Goal: Information Seeking & Learning: Check status

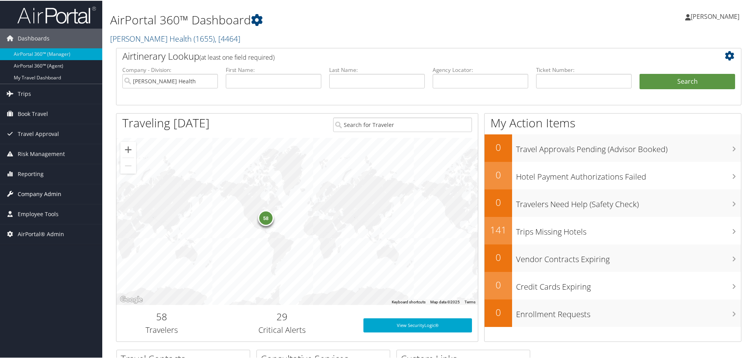
click at [48, 192] on span "Company Admin" at bounding box center [40, 194] width 44 height 20
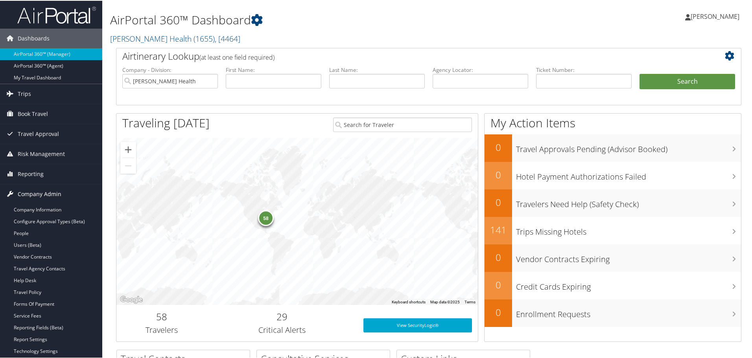
click at [48, 192] on span "Company Admin" at bounding box center [40, 194] width 44 height 20
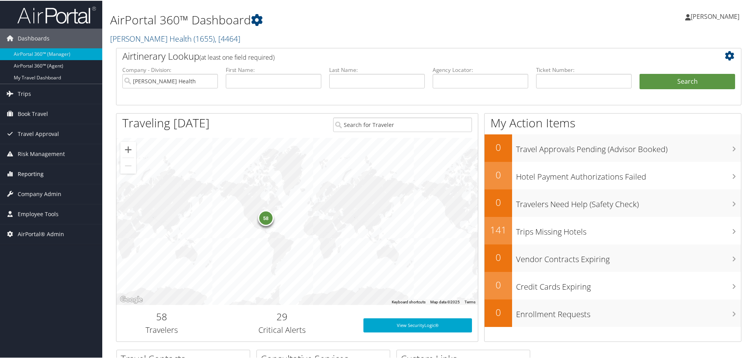
click at [39, 172] on span "Reporting" at bounding box center [31, 174] width 26 height 20
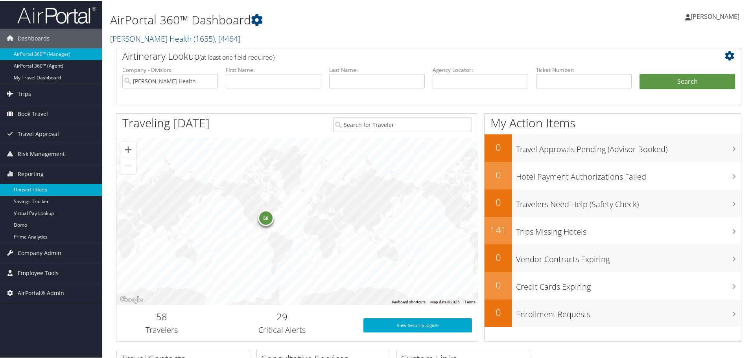
click at [39, 188] on link "Unused Tickets" at bounding box center [51, 189] width 102 height 12
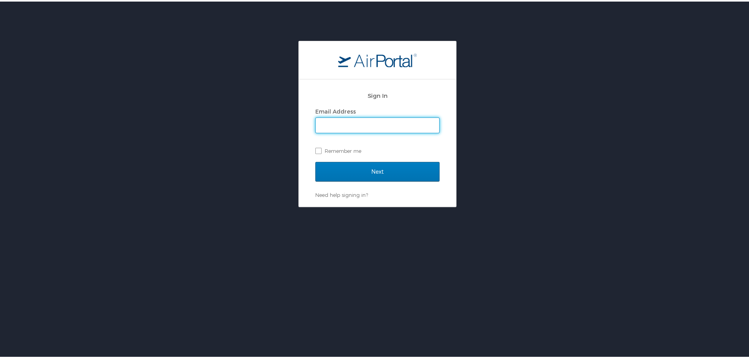
type input "[EMAIL_ADDRESS][DOMAIN_NAME]"
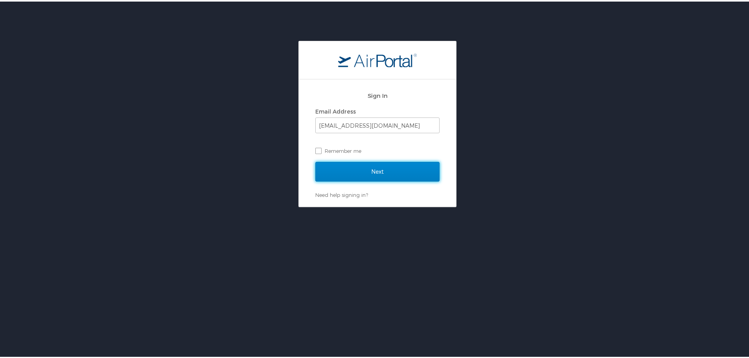
click at [390, 169] on input "Next" at bounding box center [377, 170] width 124 height 20
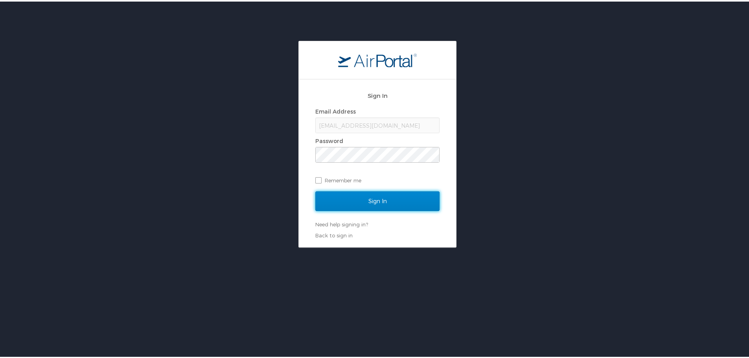
click at [373, 197] on input "Sign In" at bounding box center [377, 200] width 124 height 20
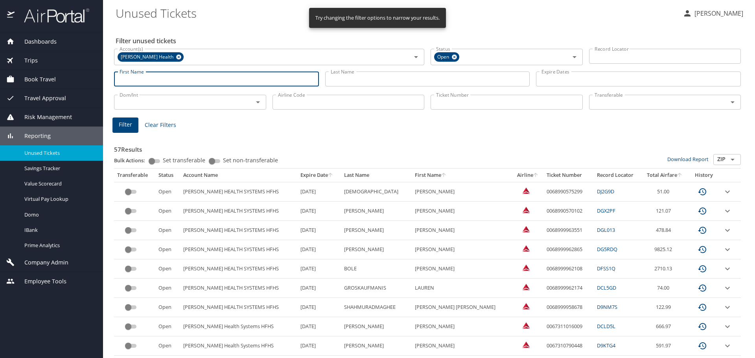
click at [203, 81] on input "First Name" at bounding box center [216, 79] width 205 height 15
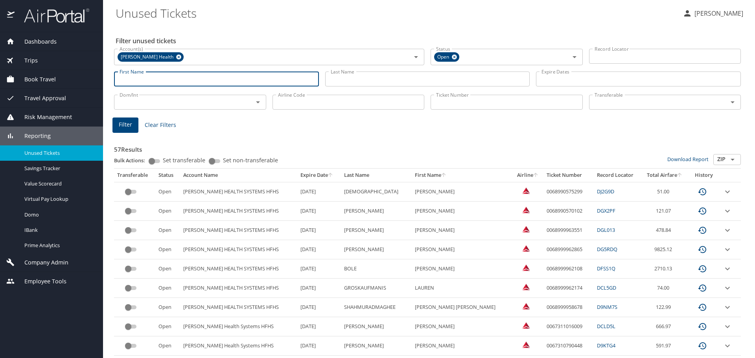
click at [161, 79] on input "First Name" at bounding box center [216, 79] width 205 height 15
type input "Nicole"
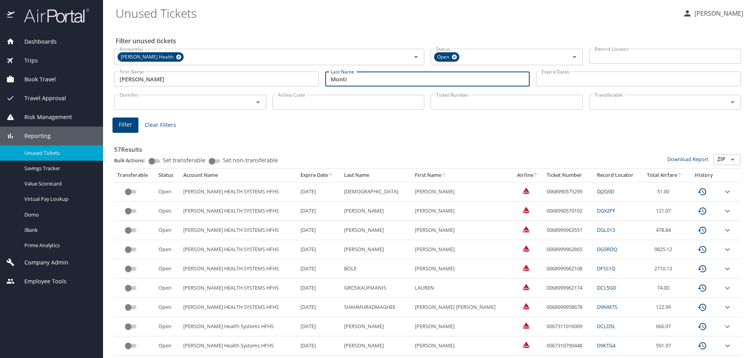
type input "Monti"
click at [127, 125] on span "Filter" at bounding box center [125, 125] width 13 height 10
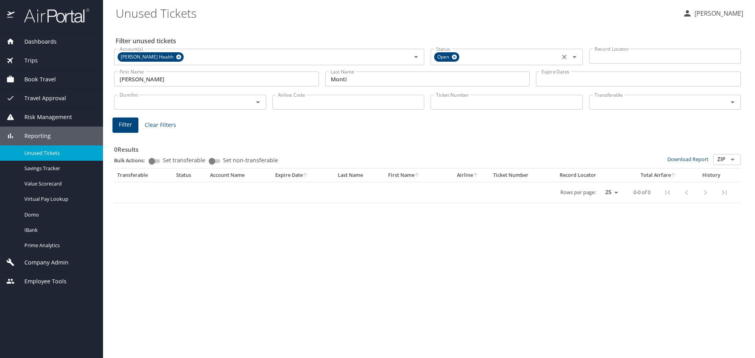
click at [453, 55] on icon at bounding box center [454, 57] width 6 height 9
click at [128, 121] on span "Filter" at bounding box center [125, 125] width 13 height 10
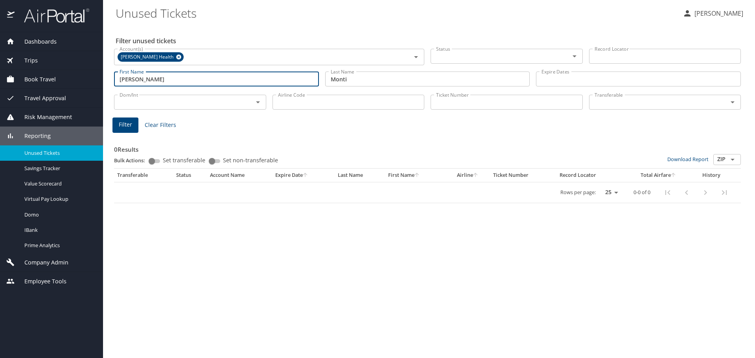
click at [142, 79] on input "Nicole" at bounding box center [216, 79] width 205 height 15
click at [123, 123] on span "Filter" at bounding box center [125, 125] width 13 height 10
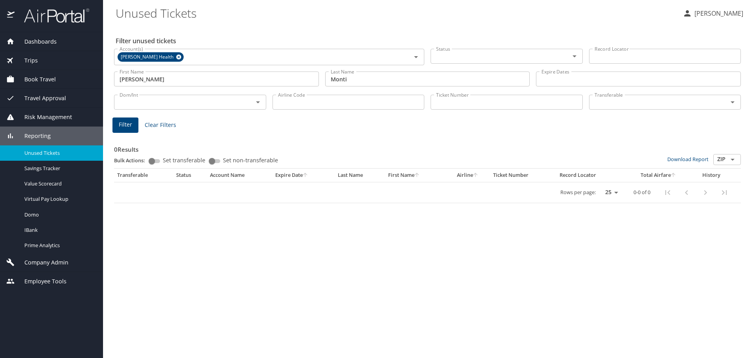
click at [115, 81] on input "Nicol" at bounding box center [216, 79] width 205 height 15
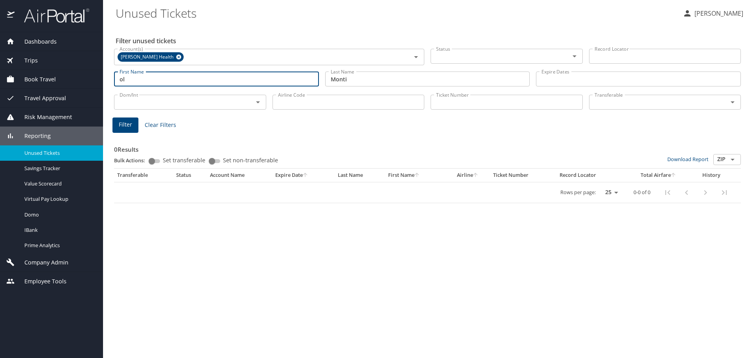
type input "l"
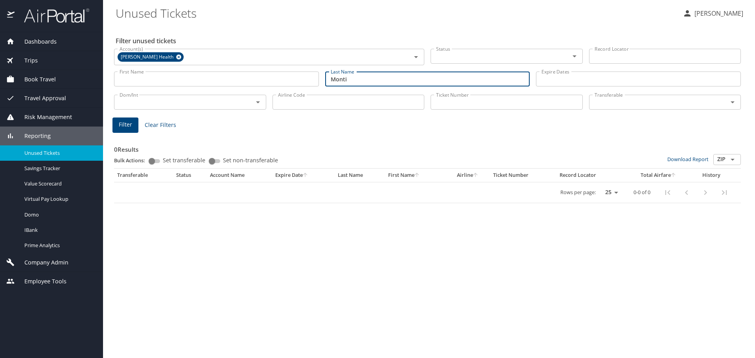
click at [329, 81] on input "Monti" at bounding box center [427, 79] width 205 height 15
type input "i"
click at [130, 124] on span "Filter" at bounding box center [125, 125] width 13 height 10
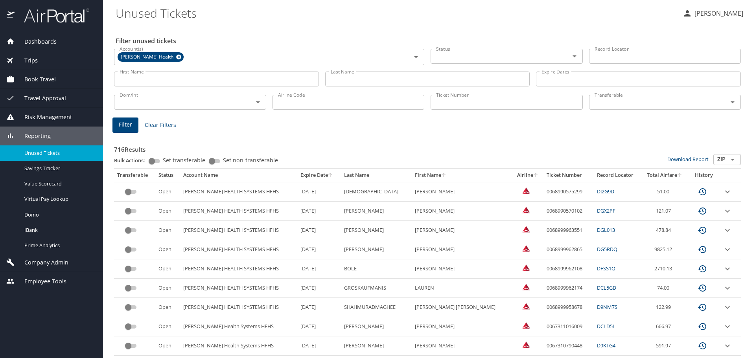
click at [296, 99] on input "Airline Code" at bounding box center [349, 102] width 152 height 15
type input "dl"
click at [122, 121] on span "Filter" at bounding box center [125, 125] width 13 height 10
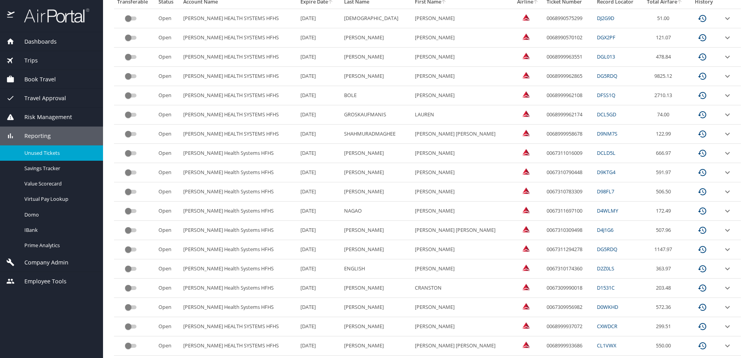
scroll to position [173, 0]
click at [40, 18] on img at bounding box center [52, 15] width 74 height 15
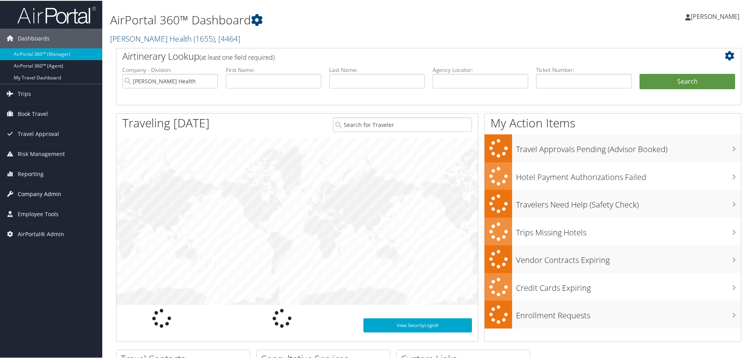
click at [39, 193] on span "Company Admin" at bounding box center [40, 194] width 44 height 20
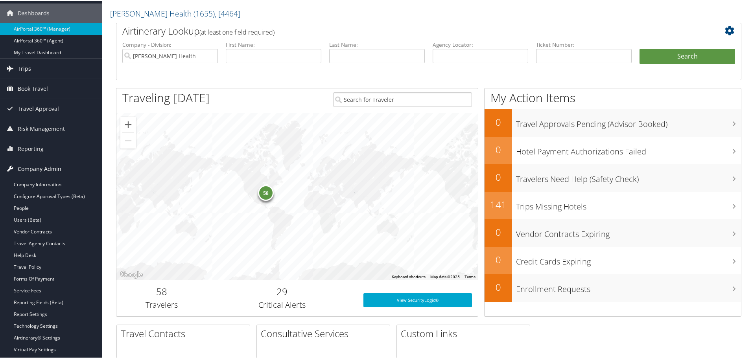
scroll to position [39, 0]
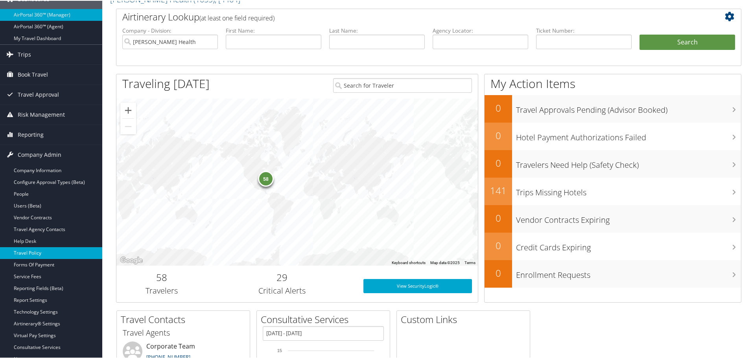
click at [37, 251] on link "Travel Policy" at bounding box center [51, 253] width 102 height 12
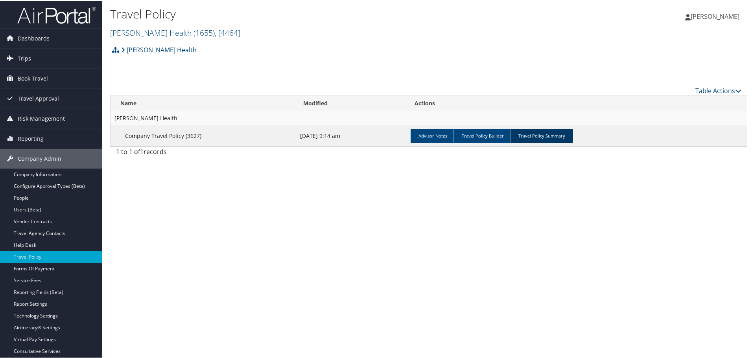
click at [546, 133] on link "Travel Policy Summary" at bounding box center [541, 135] width 63 height 14
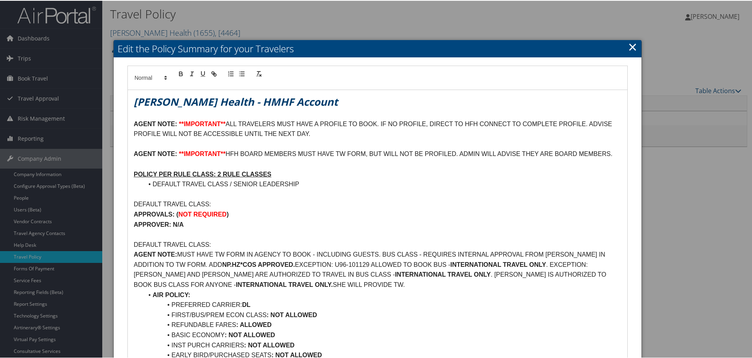
click at [633, 46] on link "×" at bounding box center [632, 46] width 9 height 16
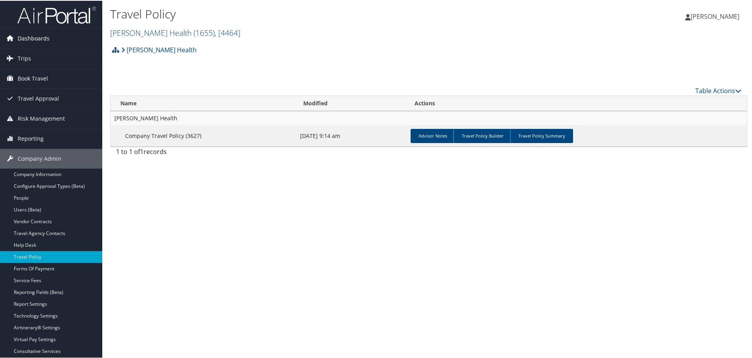
click at [33, 35] on span "Dashboards" at bounding box center [34, 38] width 32 height 20
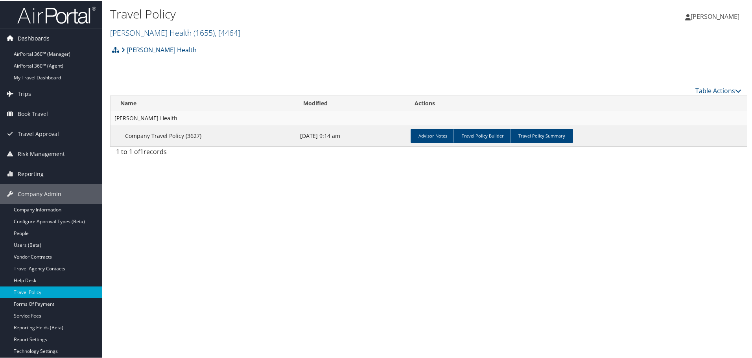
click at [33, 35] on span "Dashboards" at bounding box center [34, 38] width 32 height 20
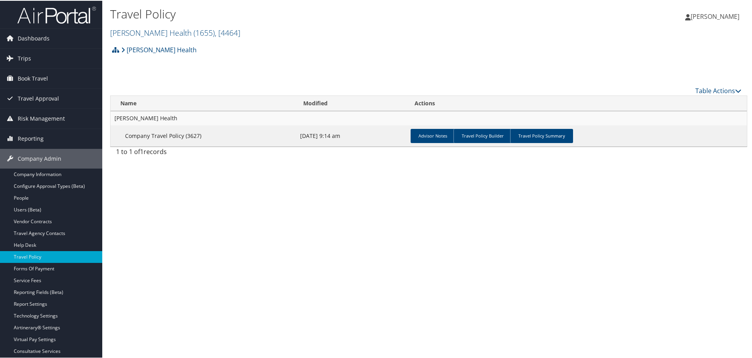
click at [45, 16] on img at bounding box center [56, 14] width 79 height 18
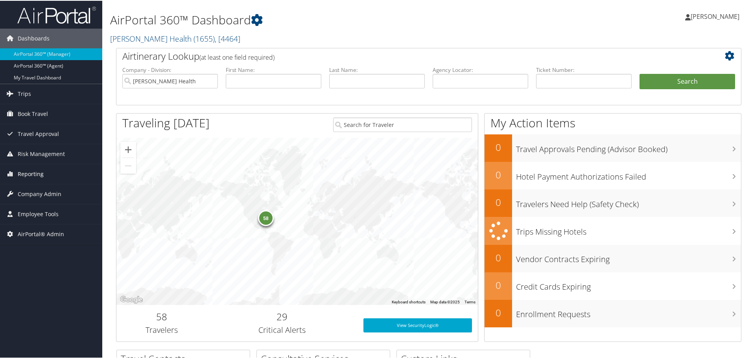
click at [33, 172] on span "Reporting" at bounding box center [31, 174] width 26 height 20
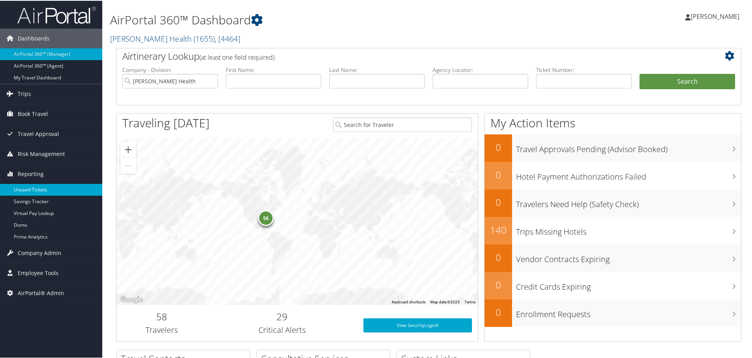
click at [35, 188] on link "Unused Tickets" at bounding box center [51, 189] width 102 height 12
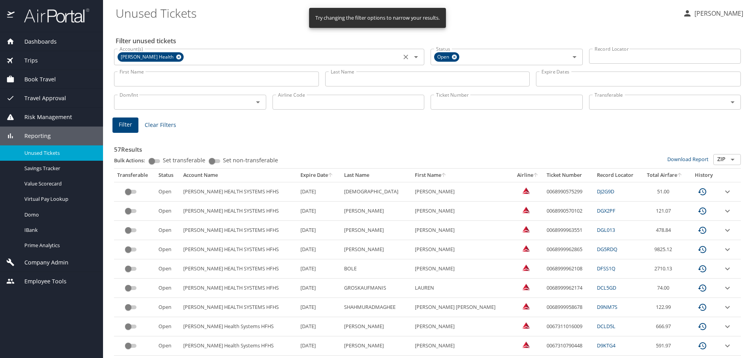
click at [176, 56] on icon at bounding box center [178, 57] width 5 height 5
click at [452, 55] on icon at bounding box center [454, 57] width 5 height 5
click at [446, 99] on input "Ticket Number" at bounding box center [507, 101] width 152 height 15
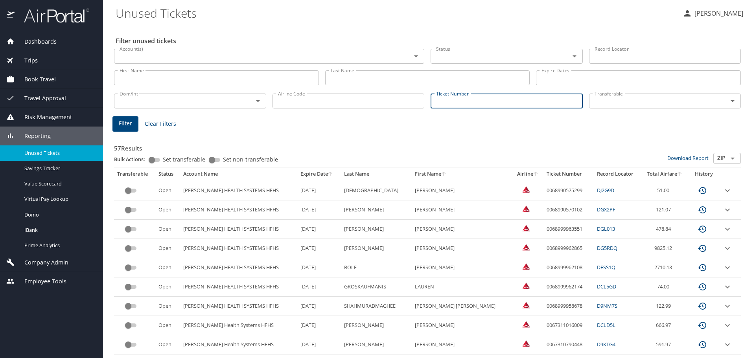
paste input "0067229105645"
type input "0067229105645"
click at [127, 123] on span "Filter" at bounding box center [125, 124] width 13 height 10
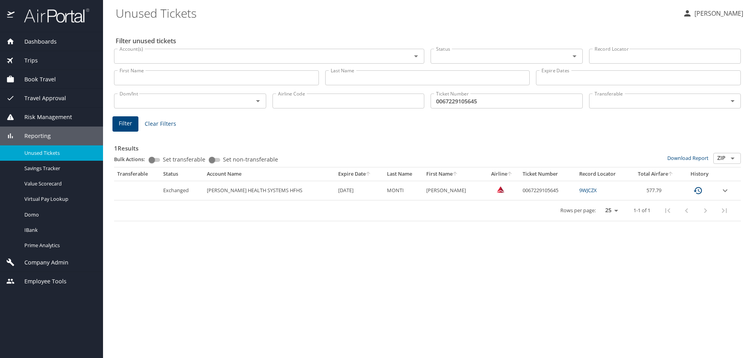
click at [579, 191] on link "9WJCZX" at bounding box center [587, 190] width 17 height 7
click at [579, 192] on link "9WJCZX" at bounding box center [587, 190] width 17 height 7
click at [724, 191] on icon "expand row" at bounding box center [725, 190] width 5 height 3
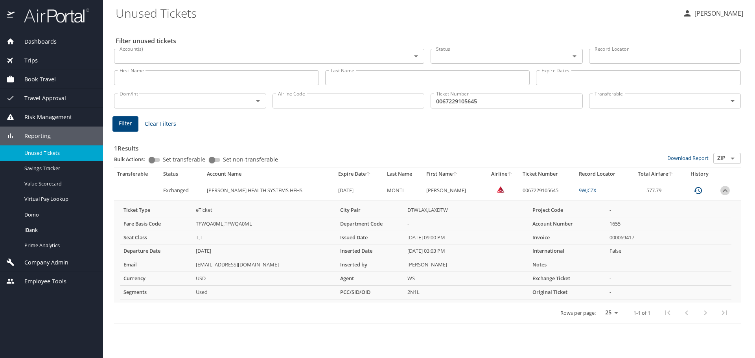
click at [724, 191] on icon "expand row" at bounding box center [725, 190] width 5 height 3
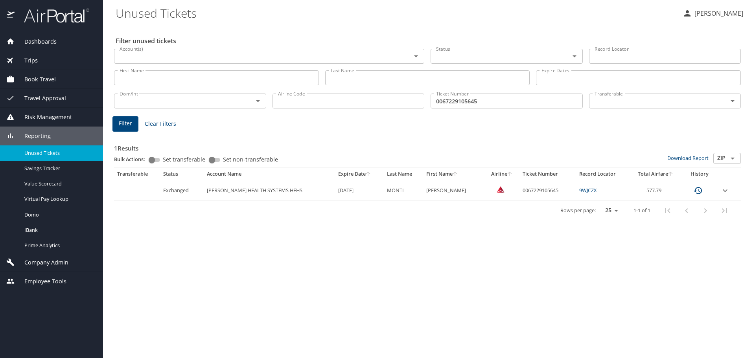
click at [698, 189] on icon "custom pagination table" at bounding box center [697, 190] width 9 height 9
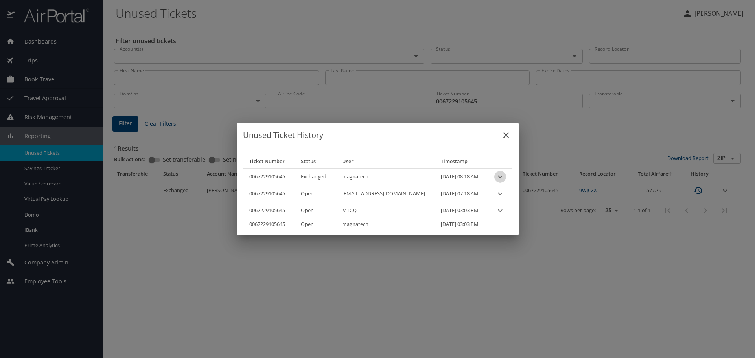
click at [496, 176] on icon "expand row" at bounding box center [500, 176] width 9 height 9
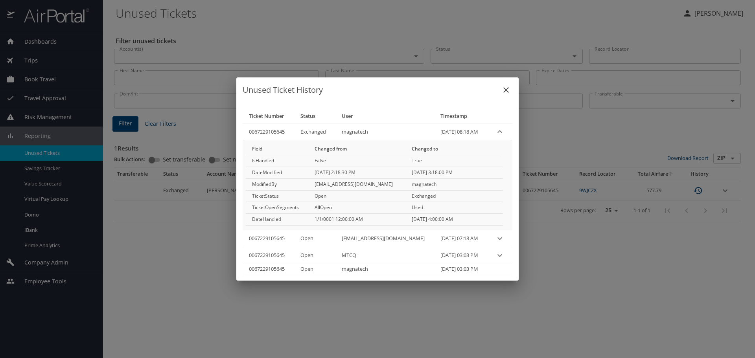
click at [495, 132] on icon "expand row" at bounding box center [499, 131] width 9 height 9
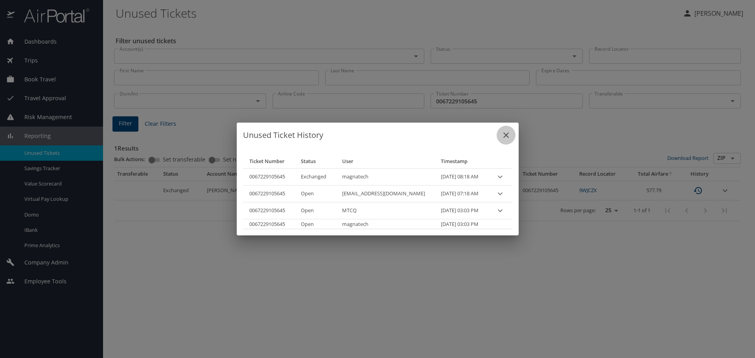
click at [503, 135] on icon "close" at bounding box center [506, 136] width 6 height 6
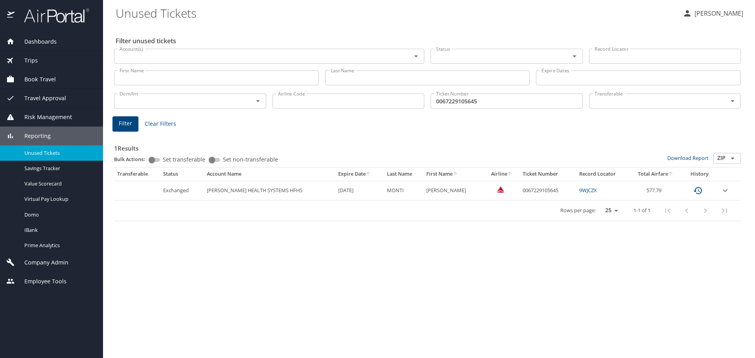
click at [52, 17] on img at bounding box center [52, 15] width 74 height 15
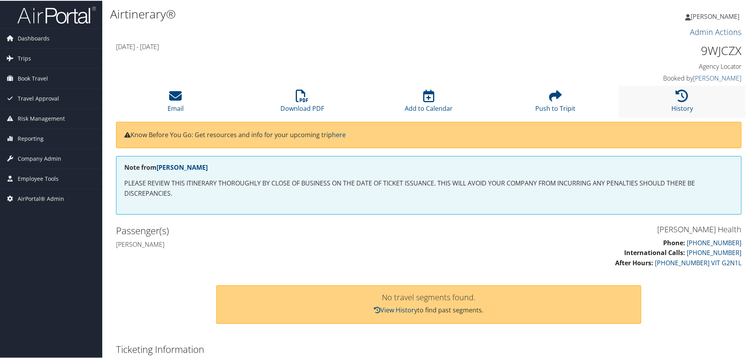
click at [674, 102] on li "History" at bounding box center [682, 101] width 127 height 32
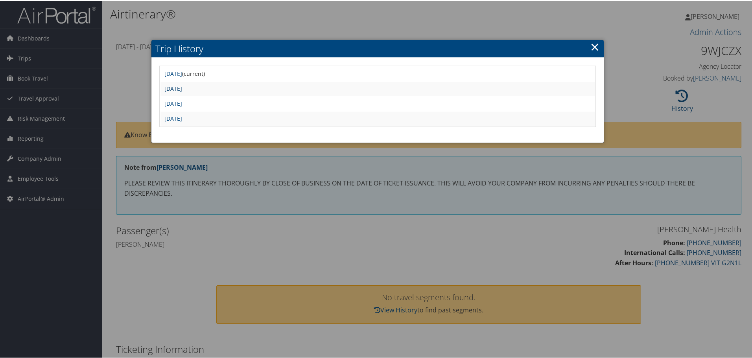
click at [182, 86] on link "Wed Dec 18 09:22:35 MST 2024" at bounding box center [173, 87] width 18 height 7
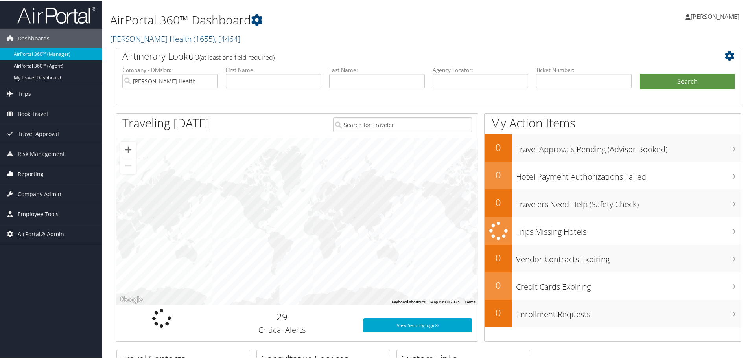
click at [33, 171] on span "Reporting" at bounding box center [31, 174] width 26 height 20
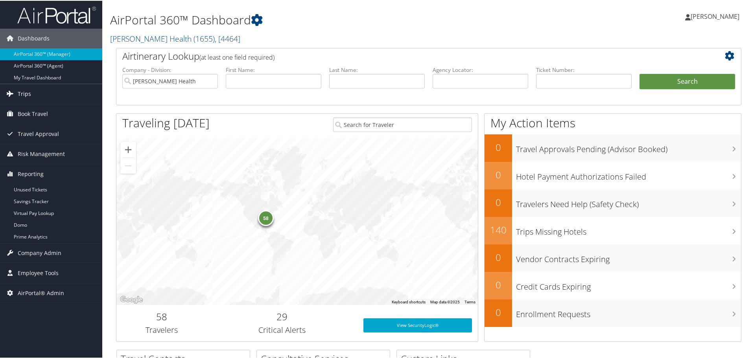
click at [23, 89] on span "Trips" at bounding box center [24, 93] width 13 height 20
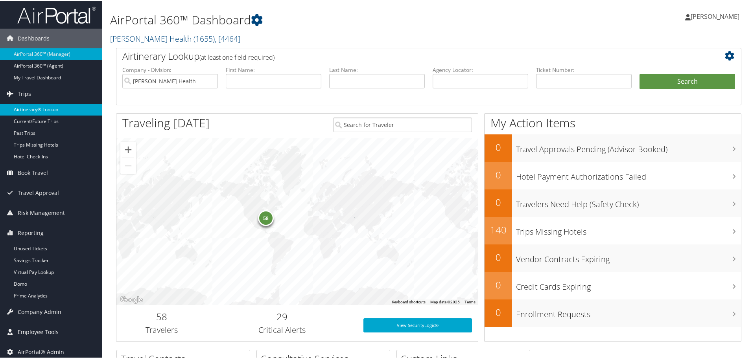
click at [32, 108] on link "Airtinerary® Lookup" at bounding box center [51, 109] width 102 height 12
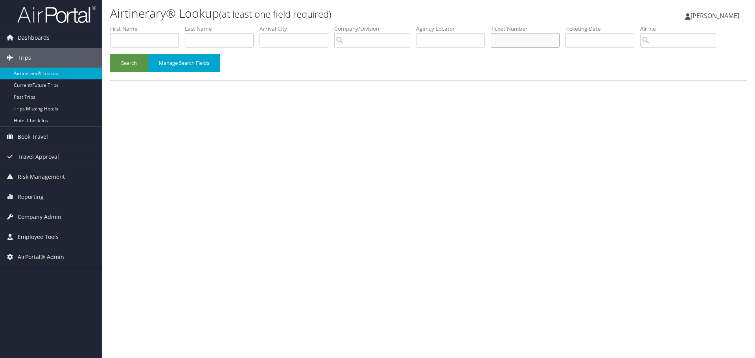
click at [520, 46] on input "text" at bounding box center [525, 40] width 69 height 15
paste input "0067229105645"
type input "0067229105645"
click at [129, 62] on button "Search" at bounding box center [129, 63] width 38 height 18
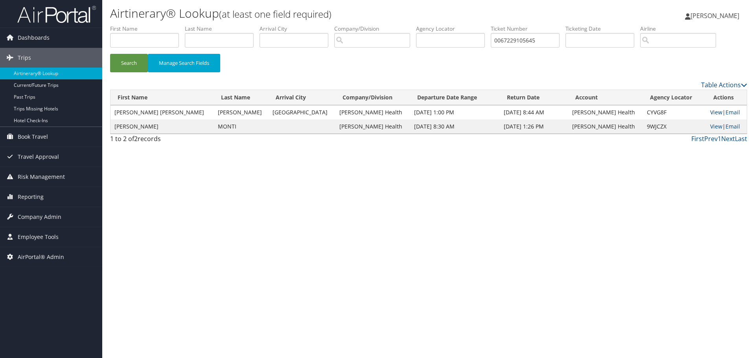
click at [710, 110] on link "View" at bounding box center [716, 112] width 12 height 7
click at [31, 195] on span "Reporting" at bounding box center [31, 197] width 26 height 20
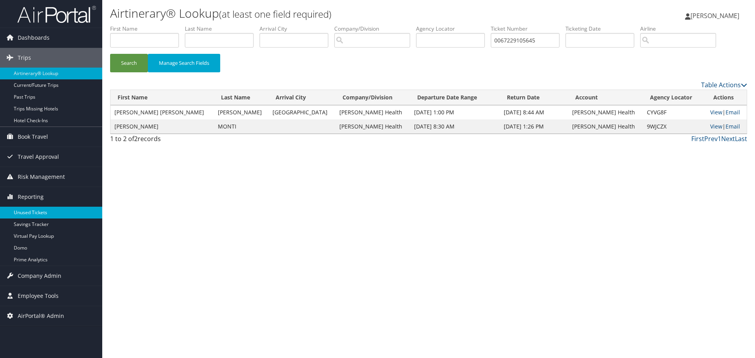
click at [33, 209] on link "Unused Tickets" at bounding box center [51, 213] width 102 height 12
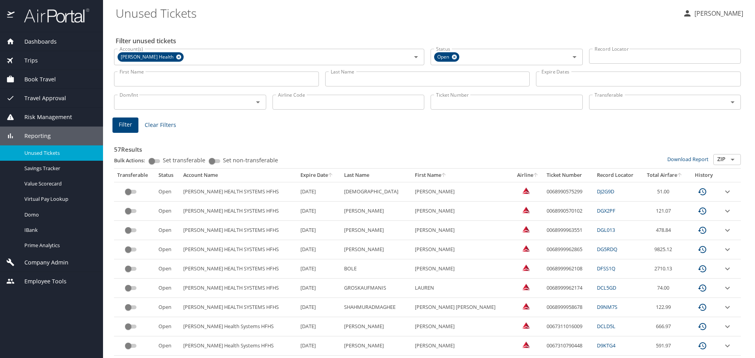
click at [331, 81] on input "Last Name" at bounding box center [427, 79] width 205 height 15
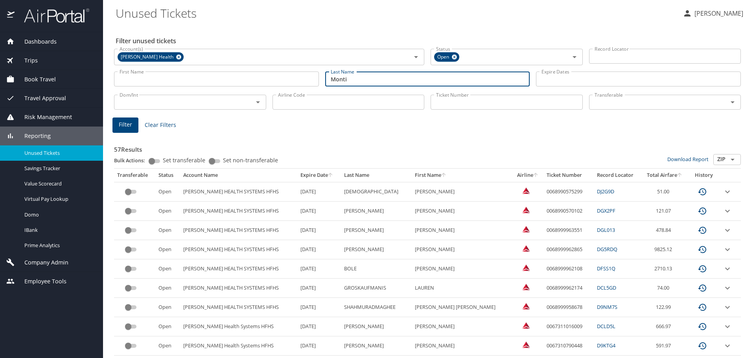
type input "Monti"
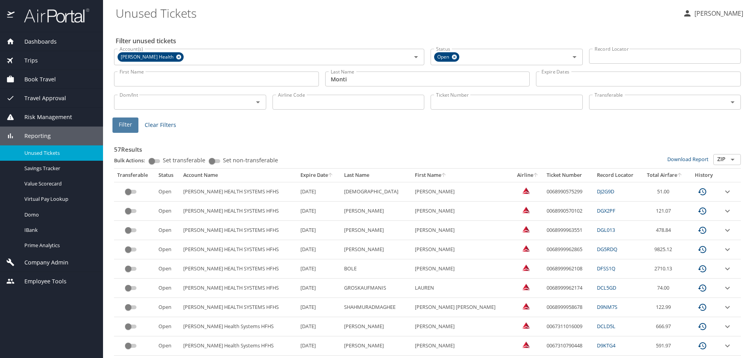
click at [134, 123] on button "Filter" at bounding box center [125, 125] width 26 height 15
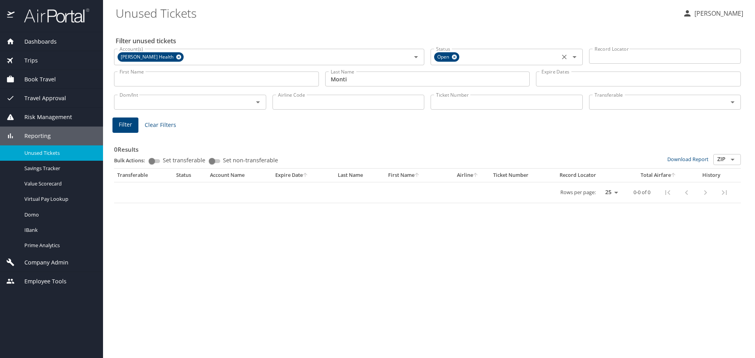
click at [455, 55] on icon at bounding box center [454, 57] width 5 height 5
click at [125, 122] on span "Filter" at bounding box center [125, 125] width 13 height 10
